Goal: Task Accomplishment & Management: Complete application form

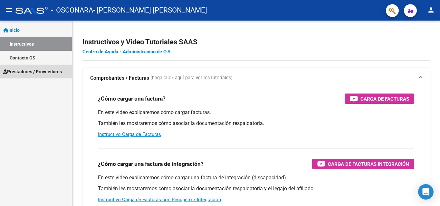
click at [27, 69] on span "Prestadores / Proveedores" at bounding box center [32, 71] width 59 height 7
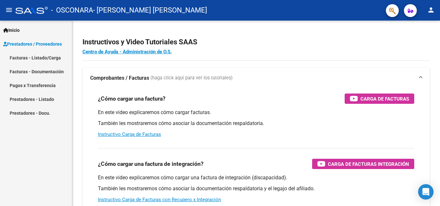
click at [50, 58] on link "Facturas - Listado/Carga" at bounding box center [36, 58] width 72 height 14
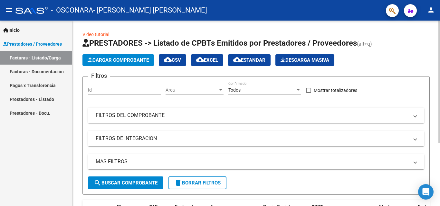
click at [123, 61] on span "Cargar Comprobante" at bounding box center [118, 60] width 61 height 6
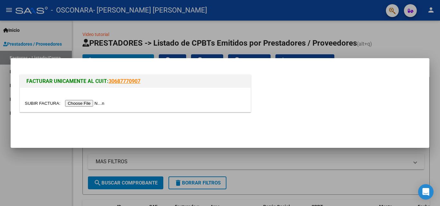
click at [96, 104] on input "file" at bounding box center [65, 103] width 81 height 7
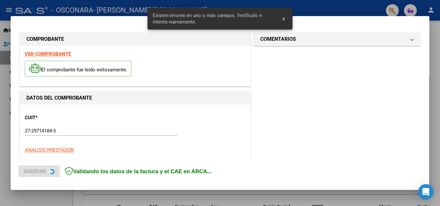
scroll to position [145, 0]
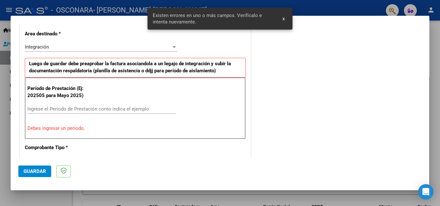
click at [98, 107] on input "Ingrese el Período de Prestación como indica el ejemplo" at bounding box center [101, 109] width 149 height 6
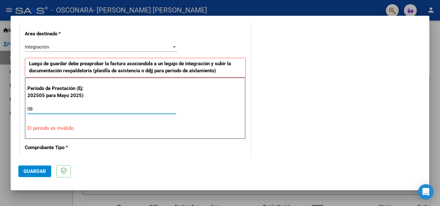
type input "0"
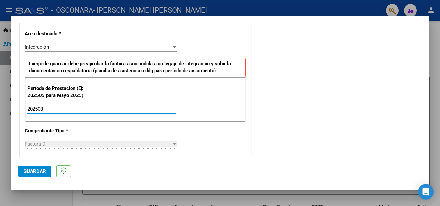
type input "202508"
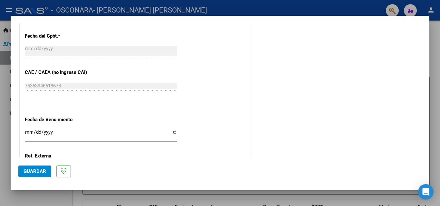
scroll to position [403, 0]
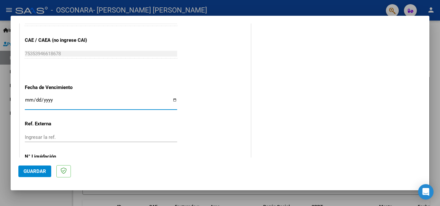
click at [173, 99] on input "Ingresar la fecha" at bounding box center [101, 103] width 152 height 10
type input "[DATE]"
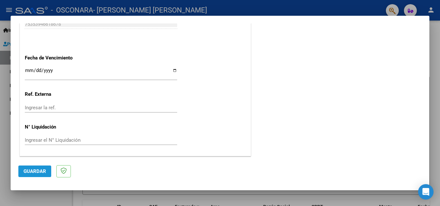
click at [33, 170] on span "Guardar" at bounding box center [34, 172] width 23 height 6
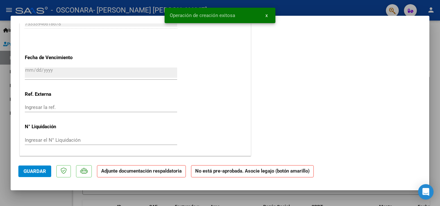
scroll to position [0, 0]
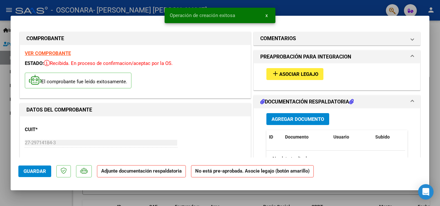
click at [290, 78] on button "add Asociar Legajo" at bounding box center [294, 74] width 57 height 12
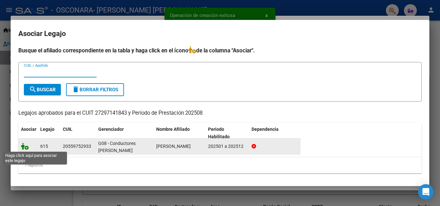
click at [23, 148] on icon at bounding box center [25, 146] width 8 height 7
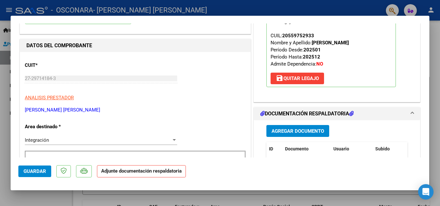
scroll to position [97, 0]
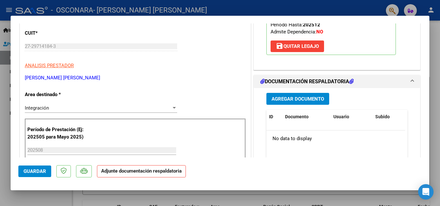
click at [300, 101] on span "Agregar Documento" at bounding box center [297, 99] width 52 height 6
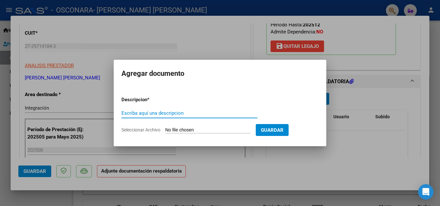
click at [180, 112] on input "Escriba aquí una descripcion" at bounding box center [189, 113] width 136 height 6
type input "ASISTENCIA"
click at [184, 129] on input "Seleccionar Archivo" at bounding box center [207, 130] width 85 height 6
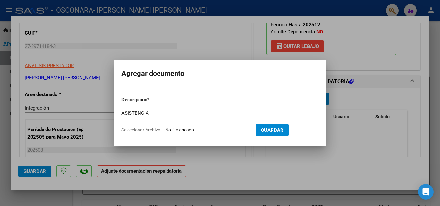
type input "C:\fakepath\ASISTENCIA AGOSTO.pdf"
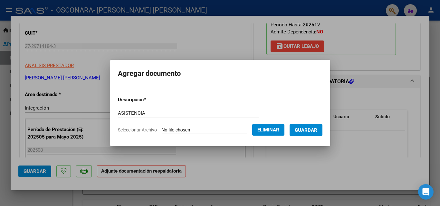
click at [315, 127] on span "Guardar" at bounding box center [305, 130] width 23 height 6
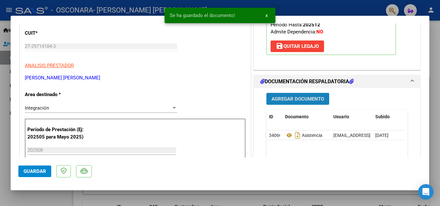
click at [292, 98] on span "Agregar Documento" at bounding box center [297, 99] width 52 height 6
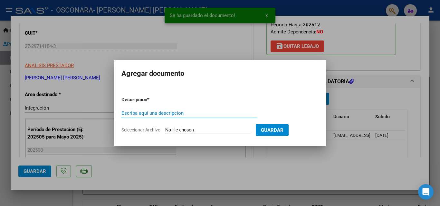
click at [148, 113] on input "Escriba aquí una descripcion" at bounding box center [189, 113] width 136 height 6
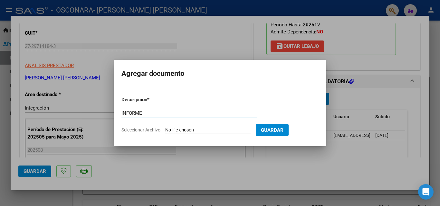
type input "INFORME"
click at [175, 130] on input "Seleccionar Archivo" at bounding box center [207, 130] width 85 height 6
type input "C:\fakepath\INFORME_MENSUAL-editable AGOSTO.pdf"
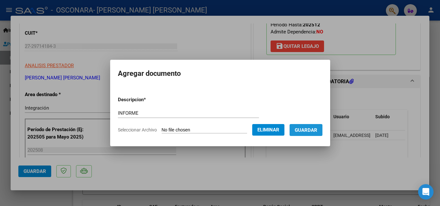
click at [313, 130] on span "Guardar" at bounding box center [305, 130] width 23 height 6
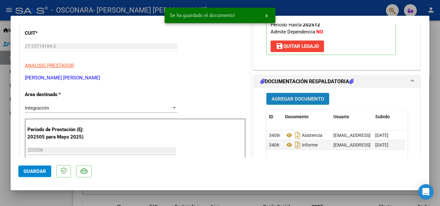
click at [294, 102] on span "Agregar Documento" at bounding box center [297, 99] width 52 height 6
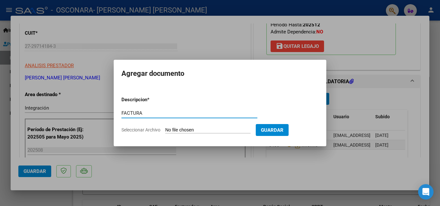
type input "FACTURA"
click at [175, 131] on input "Seleccionar Archivo" at bounding box center [207, 130] width 85 height 6
type input "C:\fakepath\27297141843_011_00004_00000704.pdf"
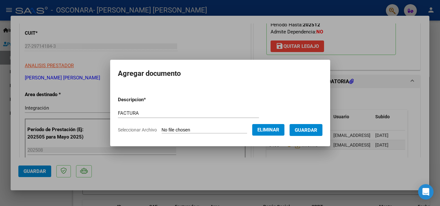
click at [322, 129] on button "Guardar" at bounding box center [305, 130] width 33 height 12
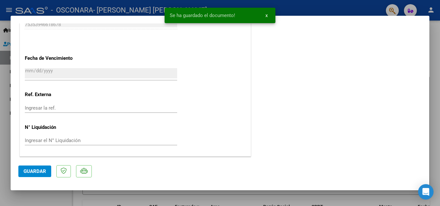
scroll to position [442, 0]
click at [25, 171] on span "Guardar" at bounding box center [34, 172] width 23 height 6
